Goal: Use online tool/utility

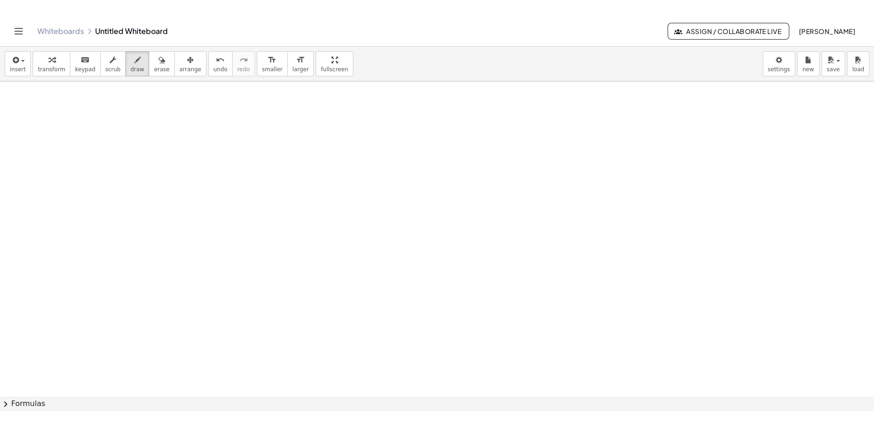
scroll to position [683, 0]
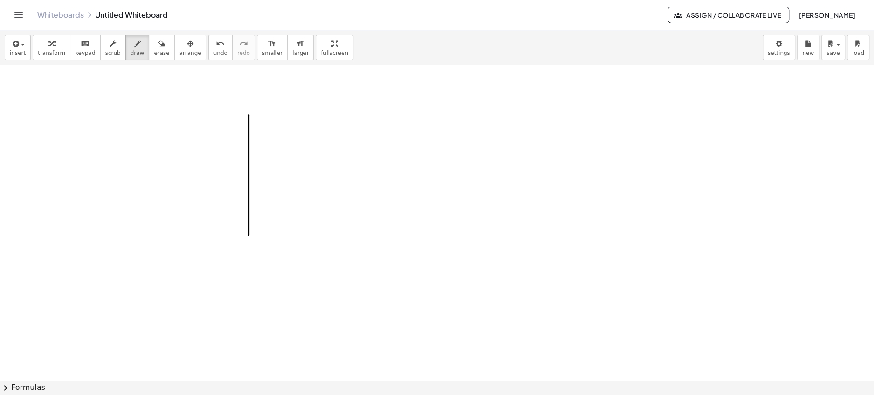
drag, startPoint x: 248, startPoint y: 114, endPoint x: 248, endPoint y: 264, distance: 149.6
click at [248, 264] on div at bounding box center [437, 13] width 874 height 1263
click at [252, 114] on div at bounding box center [437, 13] width 874 height 1263
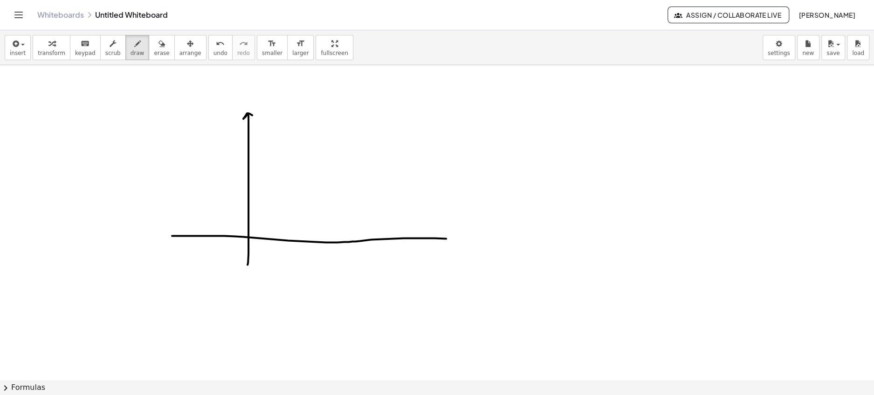
drag, startPoint x: 172, startPoint y: 235, endPoint x: 467, endPoint y: 239, distance: 294.6
click at [467, 239] on div at bounding box center [437, 13] width 874 height 1263
drag, startPoint x: 460, startPoint y: 228, endPoint x: 462, endPoint y: 253, distance: 24.8
click at [462, 253] on div at bounding box center [437, 13] width 874 height 1263
click at [289, 184] on div at bounding box center [437, 13] width 874 height 1263
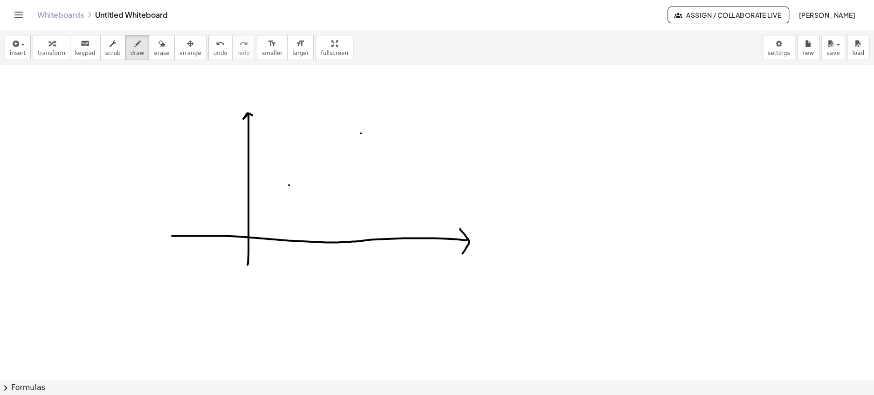
click at [361, 132] on div at bounding box center [437, 13] width 874 height 1263
click at [395, 211] on div at bounding box center [437, 13] width 874 height 1263
drag, startPoint x: 270, startPoint y: 193, endPoint x: 275, endPoint y: 194, distance: 5.5
click at [275, 194] on div at bounding box center [437, 13] width 874 height 1263
click at [271, 184] on div at bounding box center [437, 13] width 874 height 1263
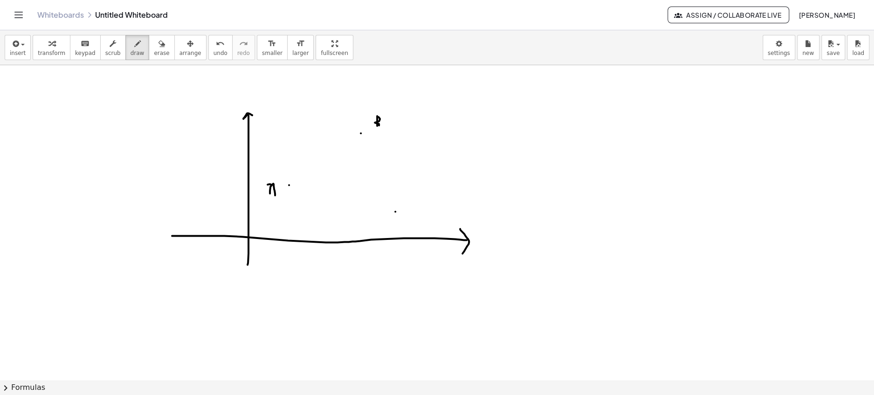
drag, startPoint x: 377, startPoint y: 115, endPoint x: 369, endPoint y: 128, distance: 15.1
click at [369, 128] on div at bounding box center [437, 13] width 874 height 1263
drag, startPoint x: 412, startPoint y: 211, endPoint x: 412, endPoint y: 221, distance: 10.7
click at [412, 221] on div at bounding box center [437, 13] width 874 height 1263
drag, startPoint x: 290, startPoint y: 183, endPoint x: 301, endPoint y: 172, distance: 15.5
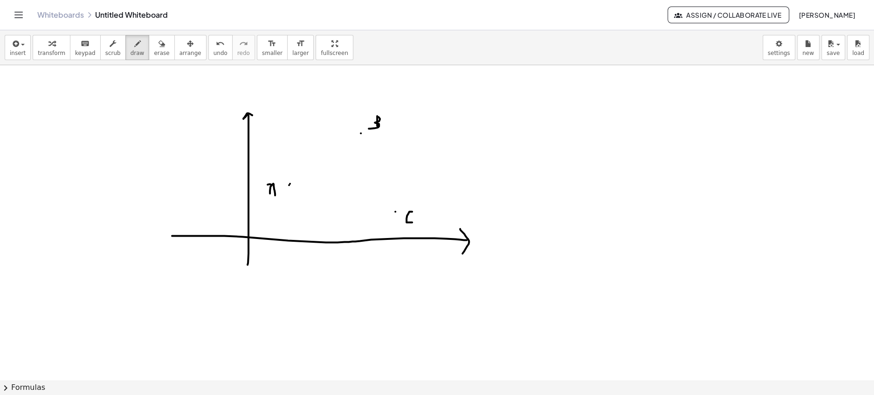
click at [301, 172] on div at bounding box center [437, 13] width 874 height 1263
drag, startPoint x: 314, startPoint y: 164, endPoint x: 325, endPoint y: 156, distance: 13.4
click at [325, 156] on div at bounding box center [437, 13] width 874 height 1263
drag, startPoint x: 332, startPoint y: 150, endPoint x: 339, endPoint y: 145, distance: 8.7
click at [339, 145] on div at bounding box center [437, 13] width 874 height 1263
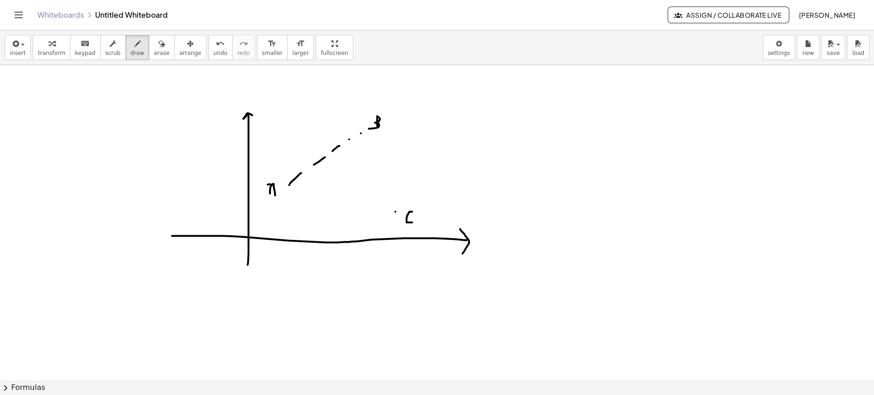
drag, startPoint x: 349, startPoint y: 138, endPoint x: 356, endPoint y: 137, distance: 7.2
click at [356, 137] on div at bounding box center [437, 13] width 874 height 1263
click at [321, 156] on div at bounding box center [437, 13] width 874 height 1263
drag, startPoint x: 285, startPoint y: 105, endPoint x: 398, endPoint y: 255, distance: 187.5
click at [398, 255] on div at bounding box center [437, 13] width 874 height 1263
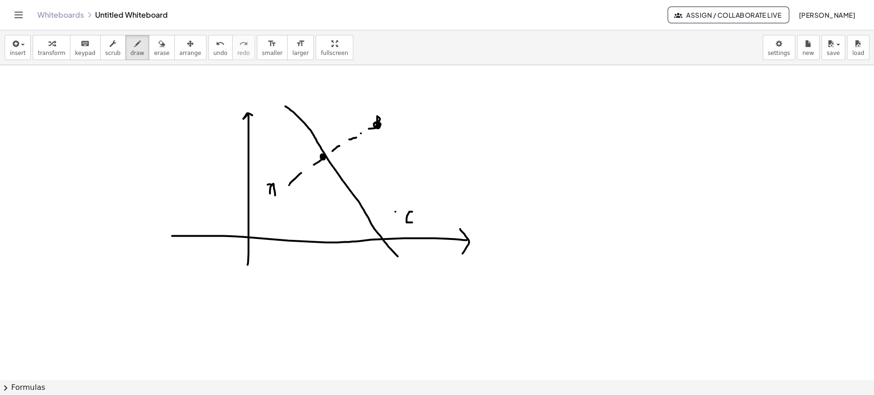
drag, startPoint x: 378, startPoint y: 120, endPoint x: 376, endPoint y: 125, distance: 5.5
click at [376, 125] on div at bounding box center [437, 13] width 874 height 1263
click at [397, 210] on div at bounding box center [437, 13] width 874 height 1263
drag, startPoint x: 379, startPoint y: 131, endPoint x: 381, endPoint y: 151, distance: 19.7
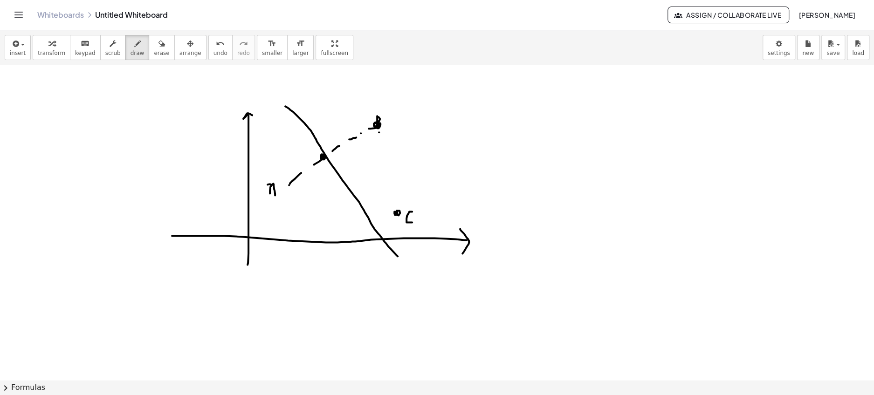
click at [381, 151] on div at bounding box center [437, 13] width 874 height 1263
drag, startPoint x: 386, startPoint y: 168, endPoint x: 386, endPoint y: 180, distance: 12.1
click at [386, 180] on div at bounding box center [437, 13] width 874 height 1263
drag, startPoint x: 394, startPoint y: 205, endPoint x: 396, endPoint y: 217, distance: 12.2
click at [396, 217] on div at bounding box center [437, 13] width 874 height 1263
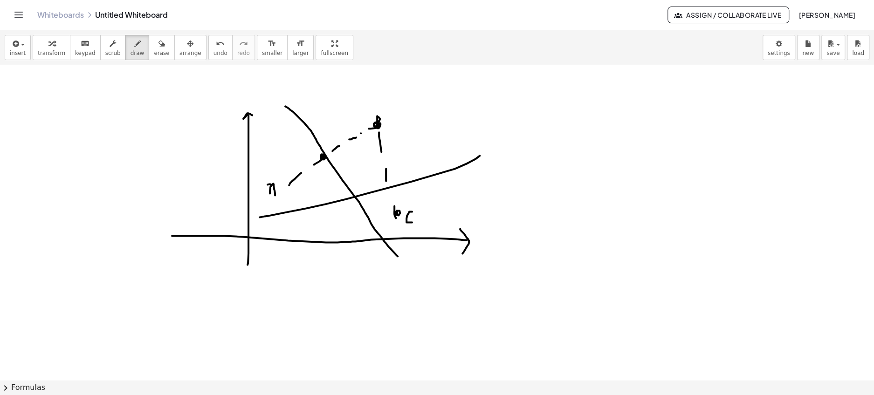
drag, startPoint x: 260, startPoint y: 216, endPoint x: 480, endPoint y: 155, distance: 228.5
click at [480, 155] on div at bounding box center [437, 13] width 874 height 1263
click at [214, 46] on div "undo" at bounding box center [220, 43] width 14 height 11
click at [385, 168] on div at bounding box center [437, 13] width 874 height 1263
drag, startPoint x: 306, startPoint y: 192, endPoint x: 429, endPoint y: 144, distance: 131.9
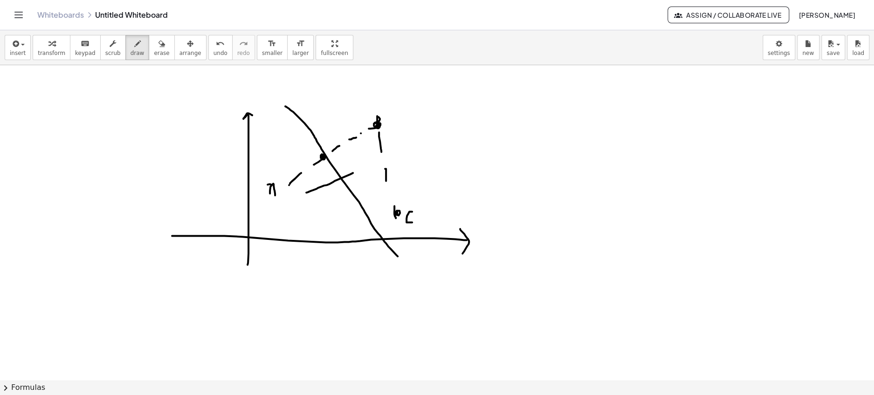
click at [429, 144] on div at bounding box center [437, 13] width 874 height 1263
click at [338, 179] on div at bounding box center [437, 13] width 874 height 1263
drag, startPoint x: 343, startPoint y: 200, endPoint x: 337, endPoint y: 217, distance: 17.7
click at [337, 217] on div at bounding box center [437, 13] width 874 height 1263
drag, startPoint x: 374, startPoint y: 125, endPoint x: 362, endPoint y: 142, distance: 20.3
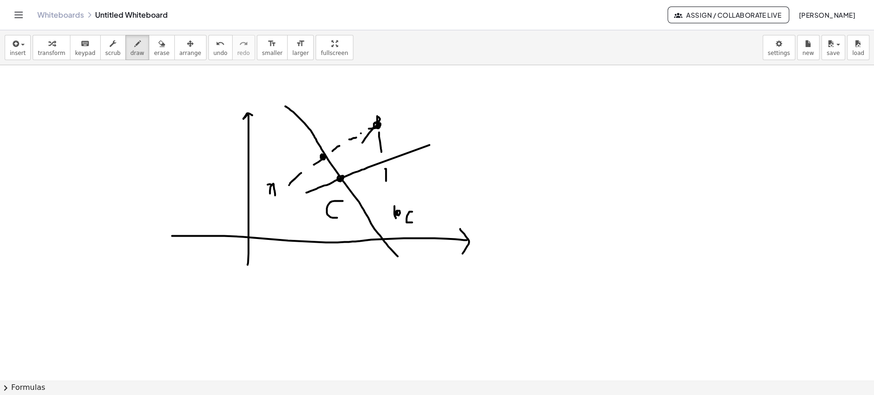
click at [362, 142] on div at bounding box center [437, 13] width 874 height 1263
drag, startPoint x: 358, startPoint y: 147, endPoint x: 347, endPoint y: 165, distance: 21.2
click at [347, 165] on div at bounding box center [437, 13] width 874 height 1263
drag, startPoint x: 345, startPoint y: 166, endPoint x: 342, endPoint y: 172, distance: 6.5
click at [342, 172] on div at bounding box center [437, 13] width 874 height 1263
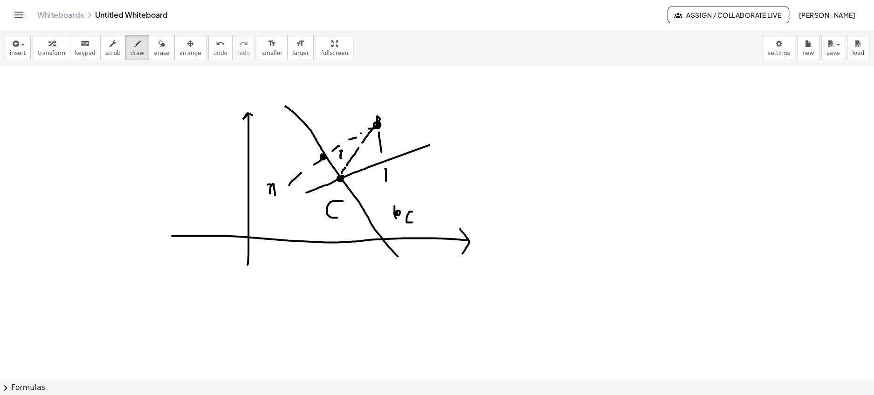
click at [343, 156] on div at bounding box center [437, 13] width 874 height 1263
drag, startPoint x: 496, startPoint y: 118, endPoint x: 493, endPoint y: 153, distance: 35.1
click at [493, 156] on div at bounding box center [437, 13] width 874 height 1263
drag, startPoint x: 508, startPoint y: 135, endPoint x: 514, endPoint y: 146, distance: 13.0
click at [514, 146] on div at bounding box center [437, 13] width 874 height 1263
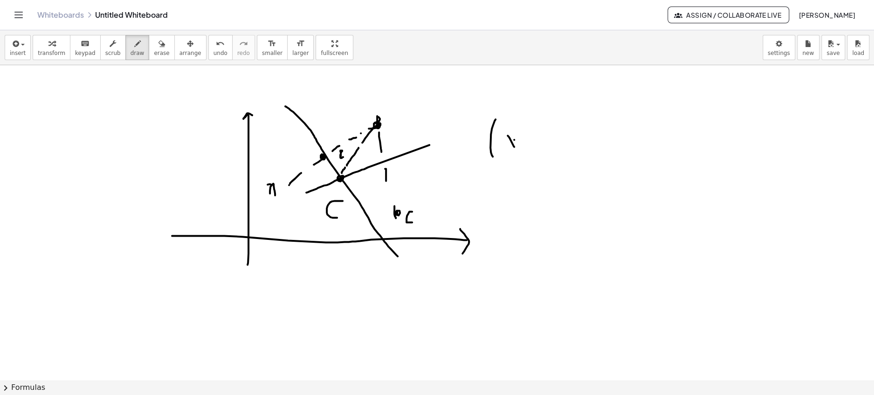
drag, startPoint x: 514, startPoint y: 139, endPoint x: 507, endPoint y: 147, distance: 10.6
click at [507, 147] on div at bounding box center [437, 13] width 874 height 1263
drag, startPoint x: 536, startPoint y: 145, endPoint x: 556, endPoint y: 145, distance: 20.5
click at [556, 145] on div at bounding box center [437, 13] width 874 height 1263
drag, startPoint x: 569, startPoint y: 139, endPoint x: 572, endPoint y: 152, distance: 13.9
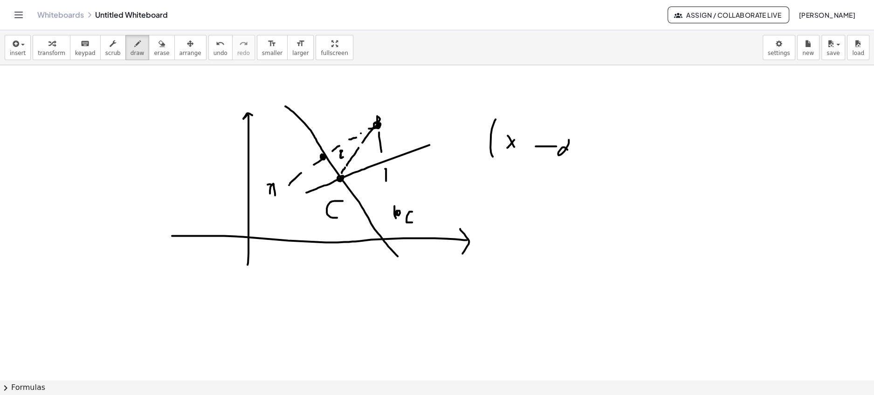
click at [572, 152] on div at bounding box center [437, 13] width 874 height 1263
click at [584, 130] on div at bounding box center [437, 13] width 874 height 1263
drag, startPoint x: 588, startPoint y: 118, endPoint x: 593, endPoint y: 153, distance: 35.3
click at [593, 153] on div at bounding box center [437, 13] width 874 height 1263
drag, startPoint x: 607, startPoint y: 104, endPoint x: 619, endPoint y: 116, distance: 16.5
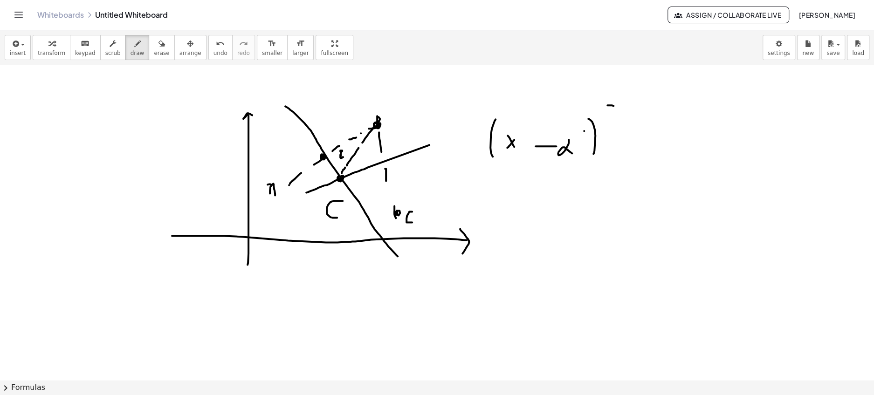
click at [619, 116] on div at bounding box center [437, 13] width 874 height 1263
click at [619, 136] on div at bounding box center [437, 13] width 874 height 1263
drag, startPoint x: 619, startPoint y: 136, endPoint x: 627, endPoint y: 136, distance: 7.5
click at [627, 136] on div at bounding box center [437, 13] width 874 height 1263
drag, startPoint x: 623, startPoint y: 133, endPoint x: 623, endPoint y: 144, distance: 11.2
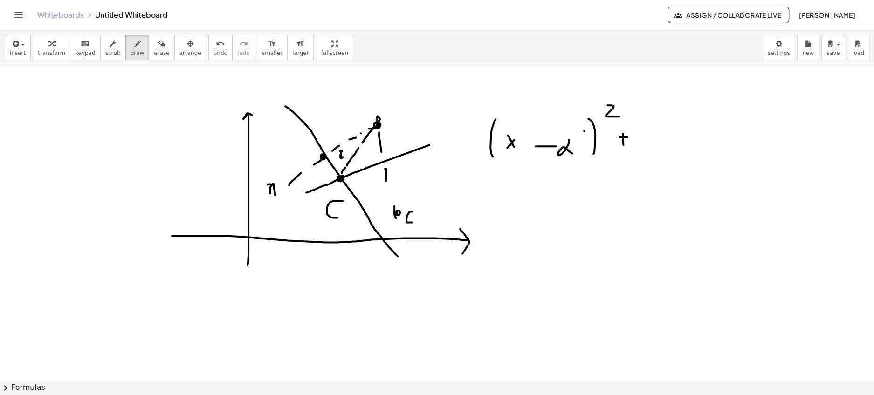
click at [623, 144] on div at bounding box center [437, 13] width 874 height 1263
drag, startPoint x: 658, startPoint y: 121, endPoint x: 661, endPoint y: 154, distance: 33.7
click at [661, 155] on div at bounding box center [437, 13] width 874 height 1263
drag
click at [682, 165] on div at bounding box center [437, 13] width 874 height 1263
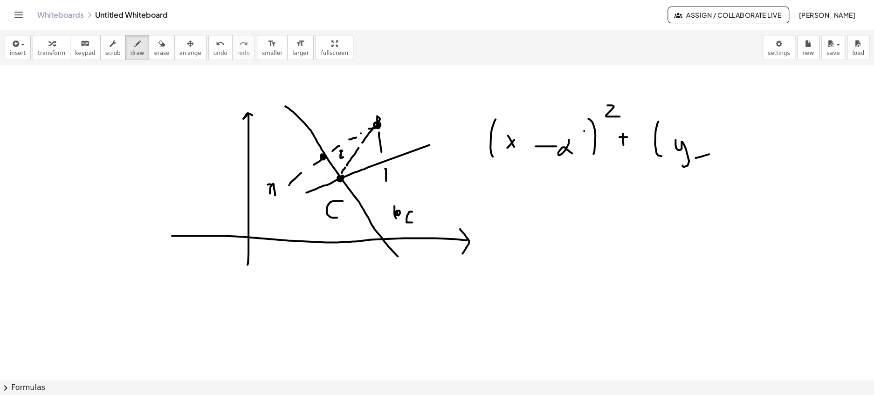
drag, startPoint x: 695, startPoint y: 157, endPoint x: 709, endPoint y: 153, distance: 14.0
click at [709, 153] on div at bounding box center [437, 13] width 874 height 1263
click at [733, 150] on div at bounding box center [437, 13] width 874 height 1263
click at [763, 165] on div at bounding box center [437, 13] width 874 height 1263
click at [787, 124] on div at bounding box center [437, 13] width 874 height 1263
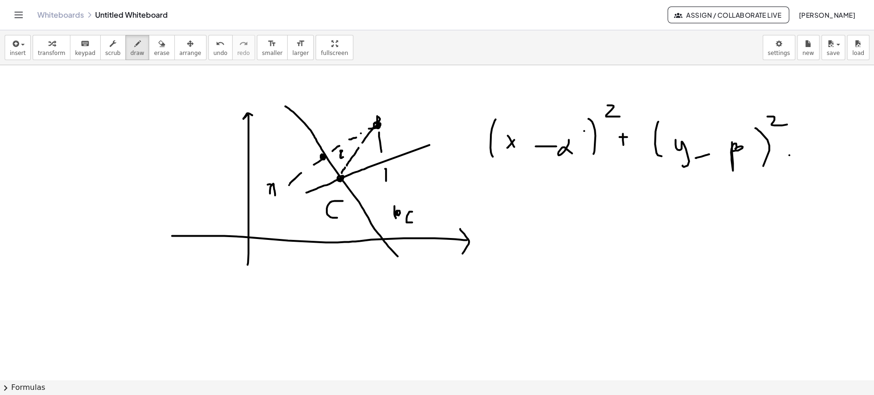
click at [805, 153] on div at bounding box center [437, 13] width 874 height 1263
click at [801, 160] on div at bounding box center [437, 13] width 874 height 1263
click at [833, 145] on div at bounding box center [437, 13] width 874 height 1263
click at [851, 124] on div at bounding box center [437, 13] width 874 height 1263
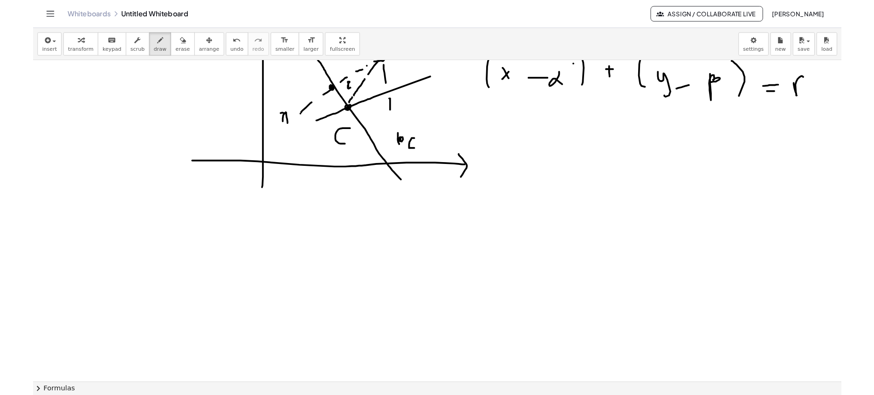
scroll to position [750, 0]
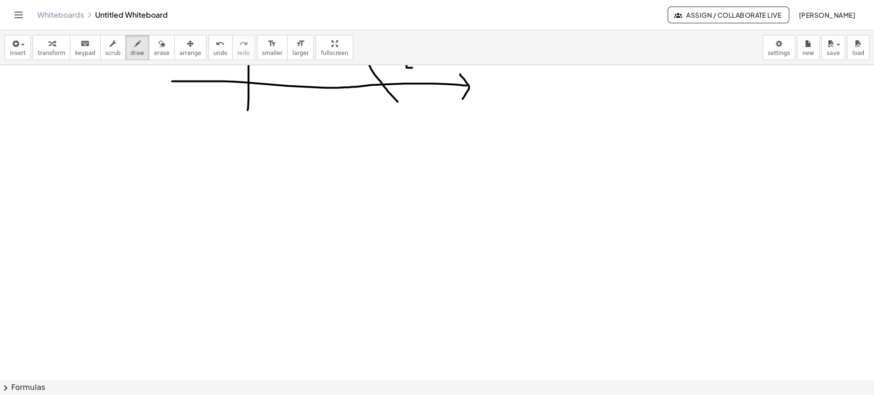
scroll to position [841, 0]
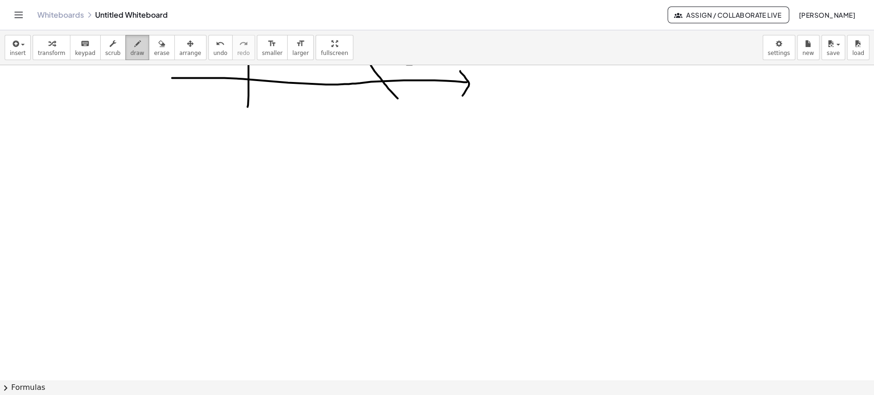
click at [134, 47] on icon "button" at bounding box center [137, 43] width 7 height 11
drag, startPoint x: 103, startPoint y: 196, endPoint x: 130, endPoint y: 187, distance: 28.4
drag, startPoint x: 94, startPoint y: 182, endPoint x: 99, endPoint y: 195, distance: 14.6
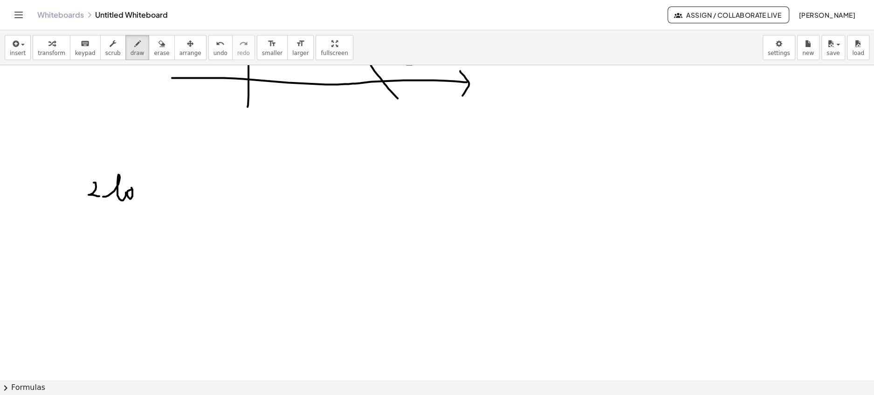
drag, startPoint x: 132, startPoint y: 189, endPoint x: 128, endPoint y: 193, distance: 5.6
drag, startPoint x: 138, startPoint y: 193, endPoint x: 143, endPoint y: 203, distance: 11.3
drag, startPoint x: 145, startPoint y: 219, endPoint x: 142, endPoint y: 229, distance: 11.0
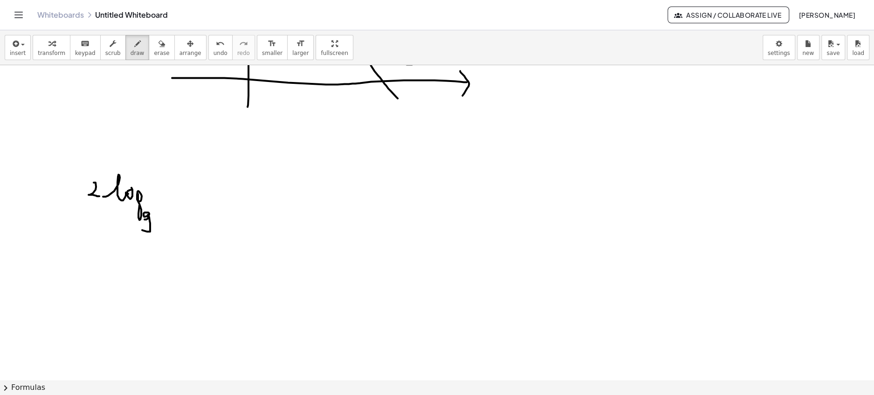
drag, startPoint x: 165, startPoint y: 183, endPoint x: 164, endPoint y: 209, distance: 26.1
drag, startPoint x: 176, startPoint y: 197, endPoint x: 189, endPoint y: 206, distance: 16.3
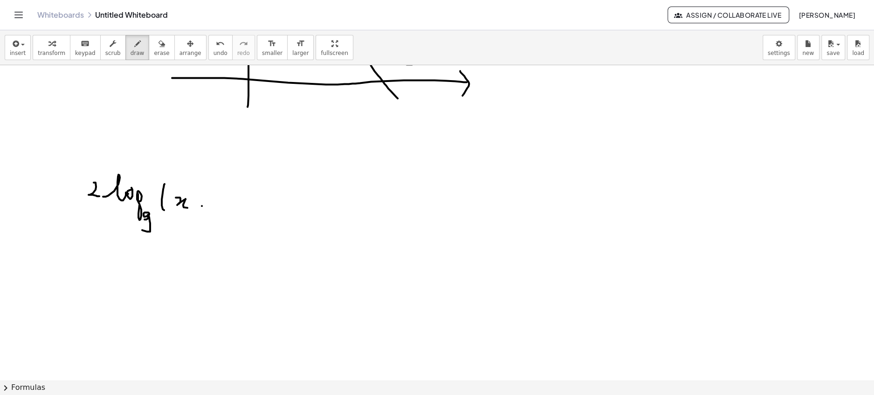
drag, startPoint x: 202, startPoint y: 205, endPoint x: 217, endPoint y: 205, distance: 14.9
drag, startPoint x: 210, startPoint y: 202, endPoint x: 210, endPoint y: 212, distance: 9.8
drag, startPoint x: 233, startPoint y: 207, endPoint x: 248, endPoint y: 209, distance: 15.0
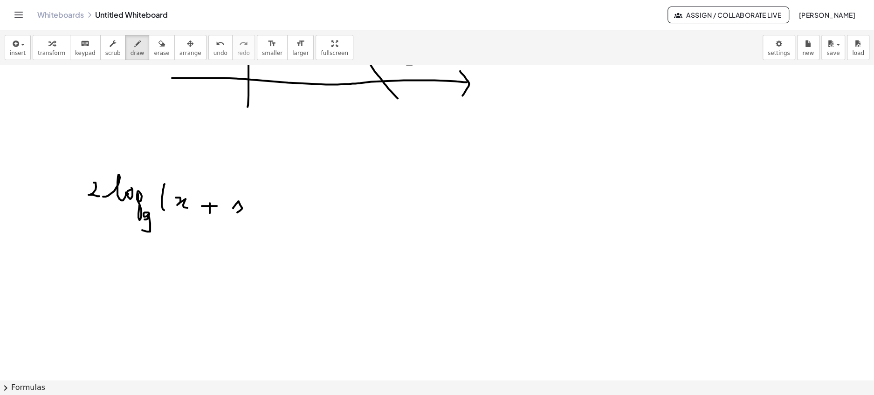
drag, startPoint x: 259, startPoint y: 182, endPoint x: 271, endPoint y: 221, distance: 41.1
drag, startPoint x: 476, startPoint y: 202, endPoint x: 497, endPoint y: 194, distance: 22.6
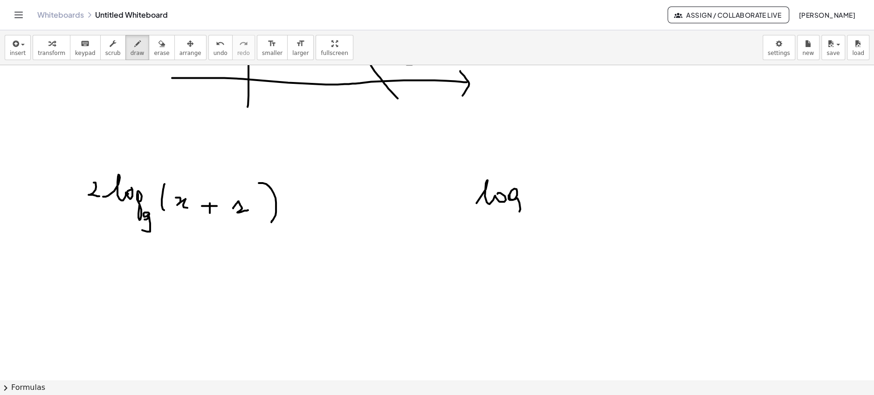
drag, startPoint x: 509, startPoint y: 194, endPoint x: 524, endPoint y: 194, distance: 15.4
drag, startPoint x: 525, startPoint y: 219, endPoint x: 534, endPoint y: 226, distance: 11.3
drag, startPoint x: 534, startPoint y: 182, endPoint x: 535, endPoint y: 207, distance: 25.2
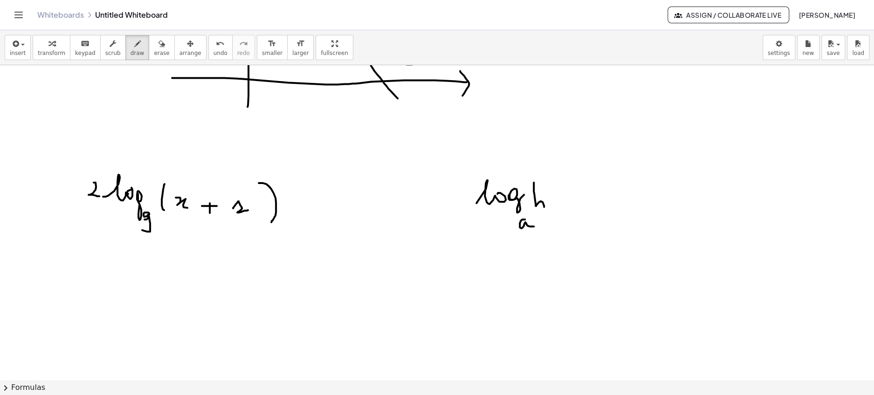
drag, startPoint x: 563, startPoint y: 205, endPoint x: 572, endPoint y: 205, distance: 9.8
drag, startPoint x: 564, startPoint y: 210, endPoint x: 571, endPoint y: 210, distance: 6.5
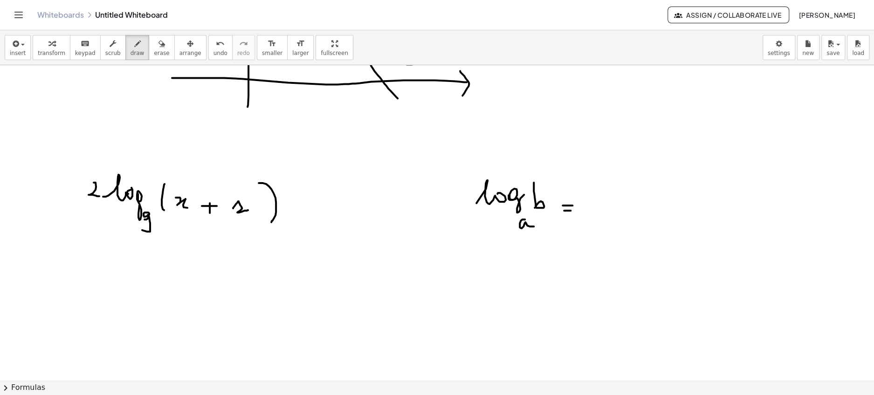
click at [213, 51] on span "undo" at bounding box center [220, 53] width 14 height 7
drag, startPoint x: 590, startPoint y: 198, endPoint x: 619, endPoint y: 188, distance: 30.1
drag, startPoint x: 629, startPoint y: 188, endPoint x: 638, endPoint y: 193, distance: 10.6
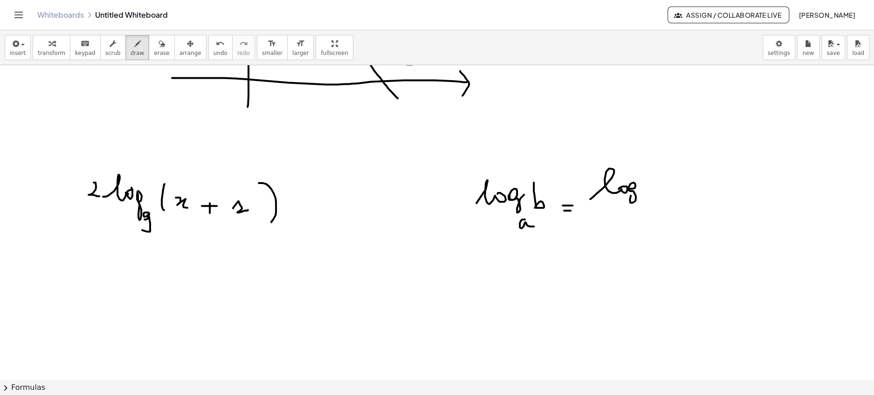
drag, startPoint x: 646, startPoint y: 197, endPoint x: 648, endPoint y: 207, distance: 10.4
drag, startPoint x: 657, startPoint y: 184, endPoint x: 663, endPoint y: 197, distance: 14.0
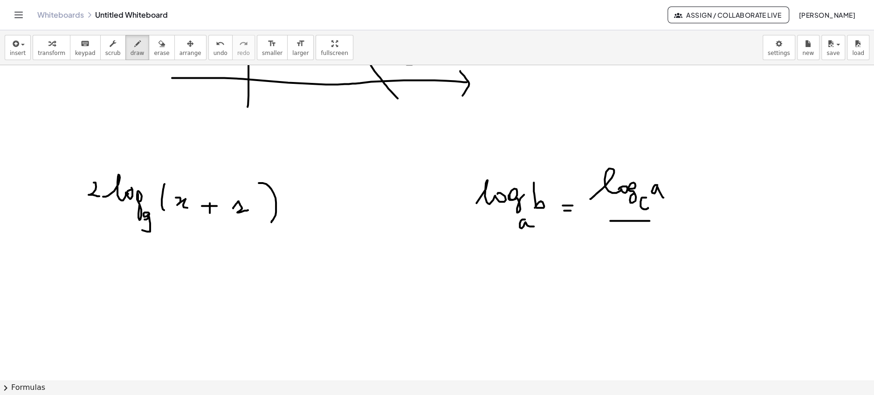
drag, startPoint x: 610, startPoint y: 220, endPoint x: 667, endPoint y: 220, distance: 56.4
drag, startPoint x: 599, startPoint y: 249, endPoint x: 611, endPoint y: 237, distance: 17.2
click at [213, 50] on span "undo" at bounding box center [220, 53] width 14 height 7
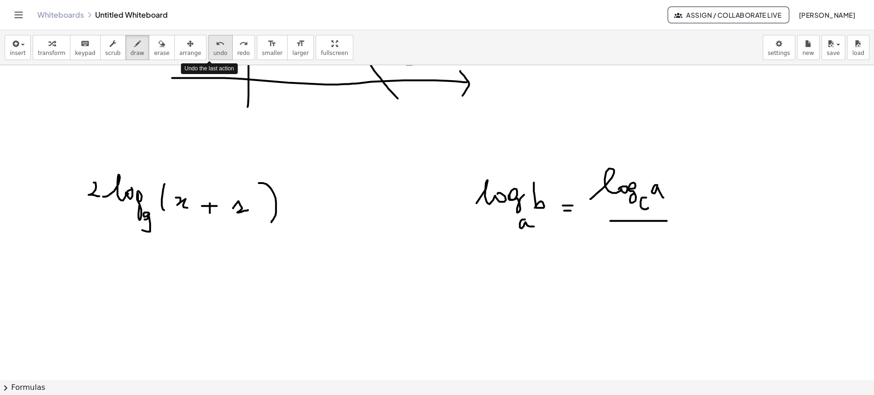
click at [213, 50] on span "undo" at bounding box center [220, 53] width 14 height 7
drag, startPoint x: 661, startPoint y: 169, endPoint x: 665, endPoint y: 193, distance: 24.6
drag, startPoint x: 595, startPoint y: 217, endPoint x: 659, endPoint y: 217, distance: 64.3
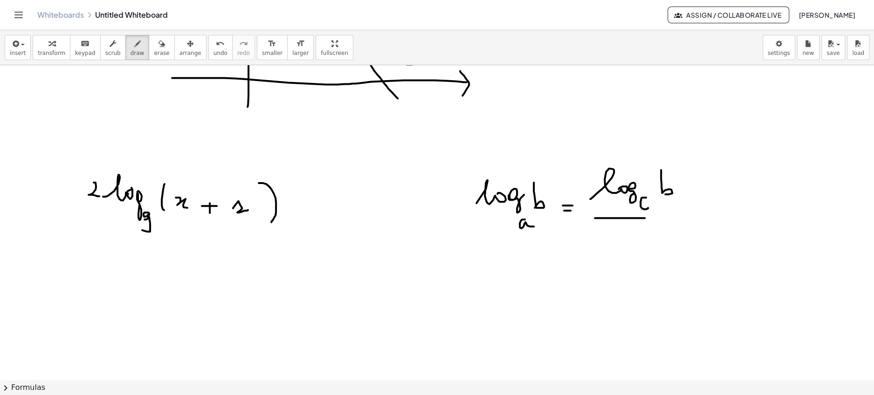
drag, startPoint x: 583, startPoint y: 247, endPoint x: 606, endPoint y: 248, distance: 23.8
drag, startPoint x: 616, startPoint y: 249, endPoint x: 620, endPoint y: 262, distance: 13.3
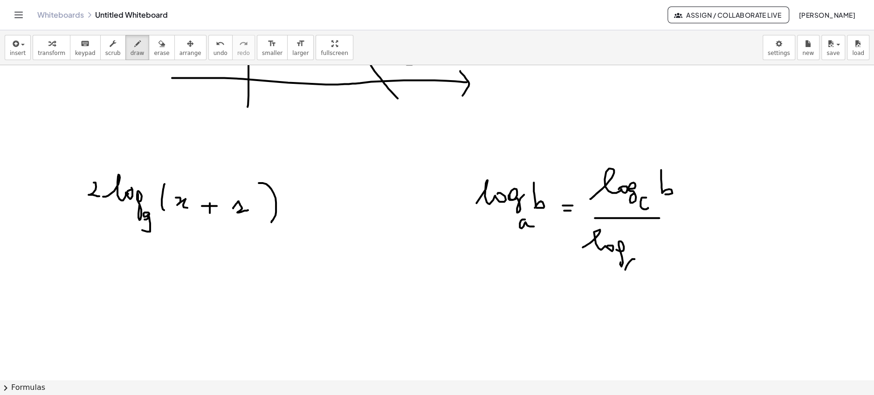
drag, startPoint x: 634, startPoint y: 258, endPoint x: 632, endPoint y: 272, distance: 13.7
drag, startPoint x: 648, startPoint y: 239, endPoint x: 656, endPoint y: 250, distance: 14.0
drag, startPoint x: 523, startPoint y: 236, endPoint x: 521, endPoint y: 250, distance: 13.7
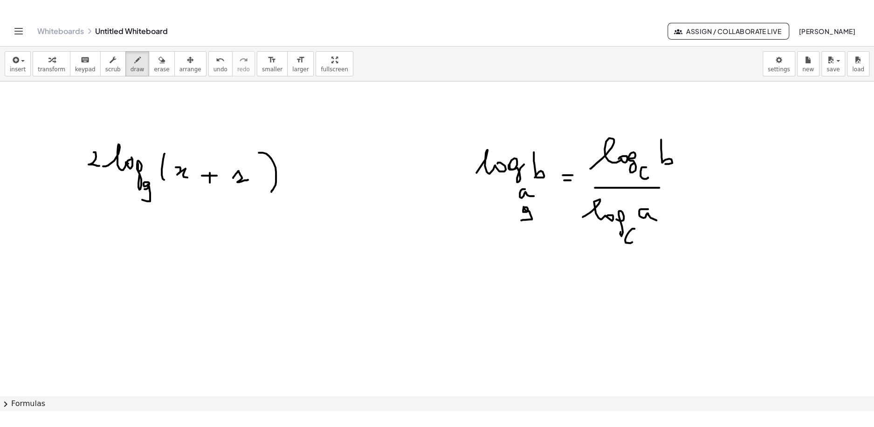
scroll to position [888, 0]
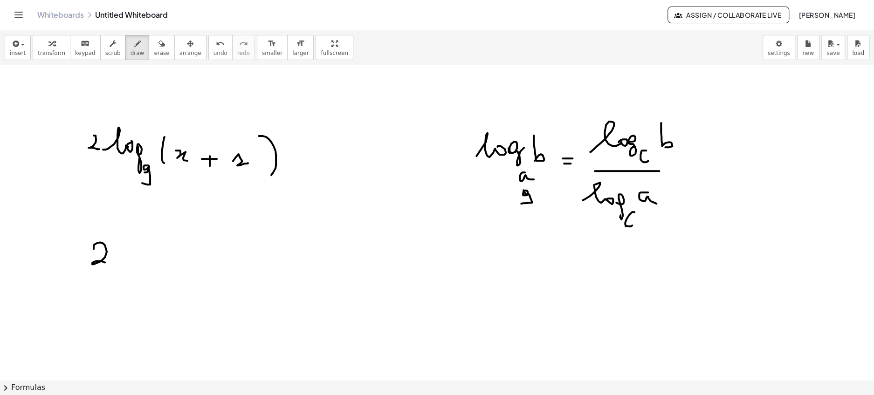
drag, startPoint x: 142, startPoint y: 242, endPoint x: 185, endPoint y: 238, distance: 42.7
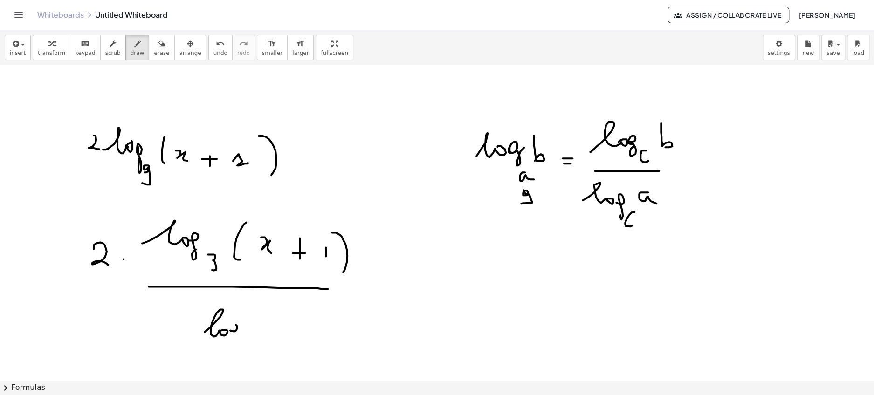
drag, startPoint x: 259, startPoint y: 301, endPoint x: 250, endPoint y: 305, distance: 10.0
